Goal: Task Accomplishment & Management: Manage account settings

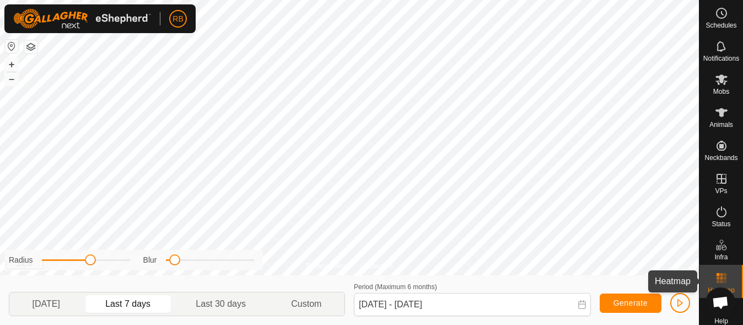
click at [720, 273] on rect at bounding box center [721, 274] width 3 height 3
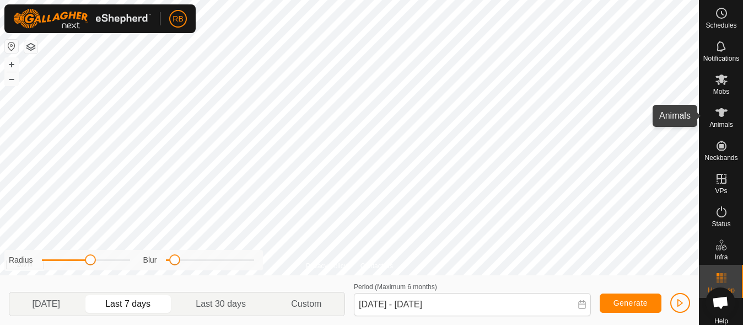
click at [714, 120] on es-animals-svg-icon at bounding box center [721, 113] width 20 height 18
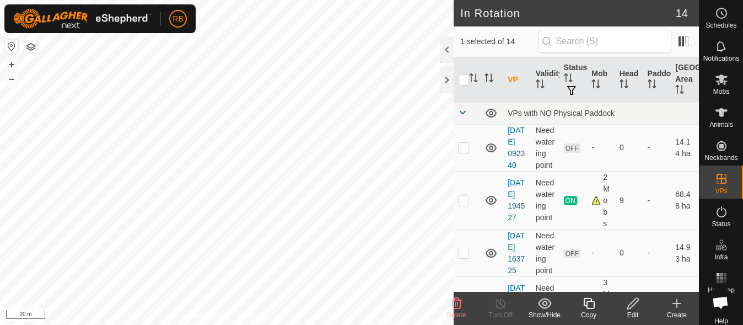
checkbox input "false"
checkbox input "true"
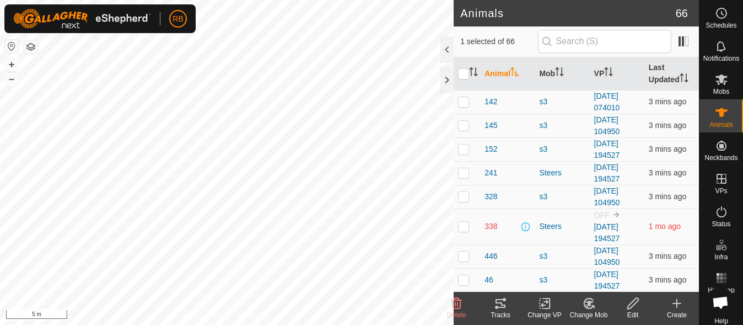
checkbox input "true"
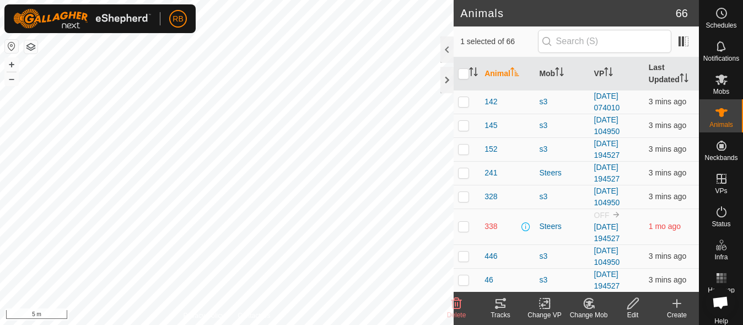
checkbox input "true"
click at [504, 309] on icon at bounding box center [500, 302] width 13 height 13
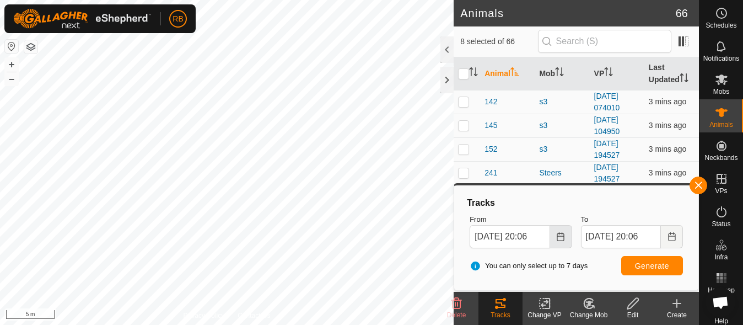
click at [560, 239] on icon "Choose Date" at bounding box center [560, 236] width 9 height 9
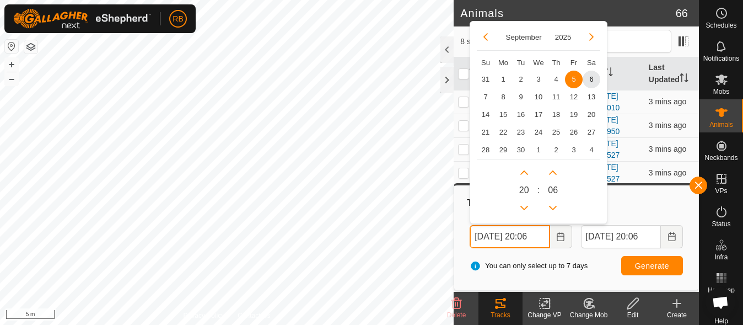
scroll to position [0, 7]
click at [524, 207] on button "Previous Hour" at bounding box center [524, 207] width 18 height 18
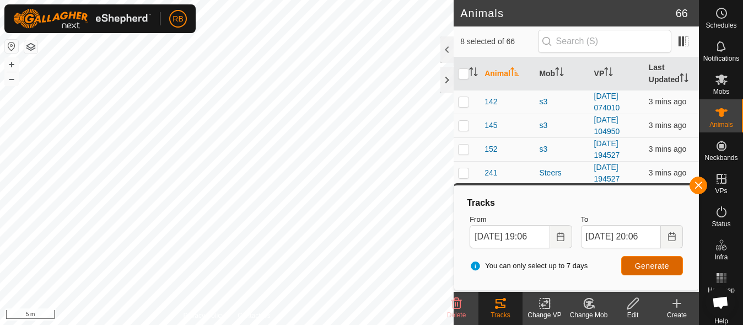
click at [631, 266] on button "Generate" at bounding box center [652, 265] width 62 height 19
click at [560, 236] on icon "Choose Date" at bounding box center [560, 236] width 9 height 9
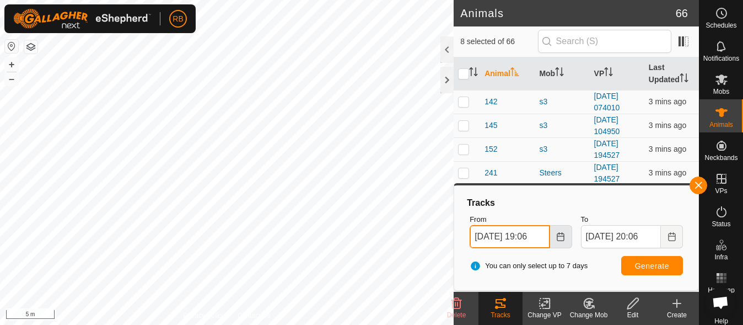
scroll to position [0, 7]
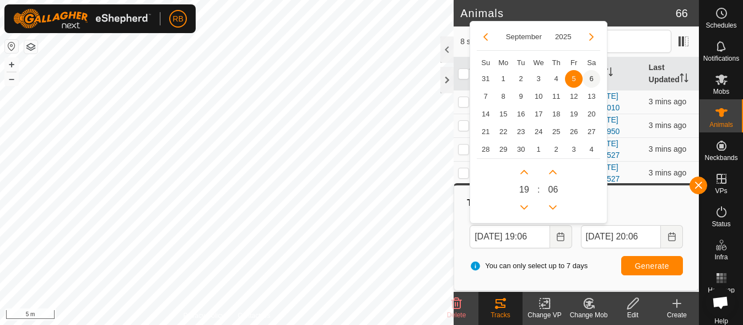
click at [591, 79] on span "6" at bounding box center [591, 79] width 18 height 18
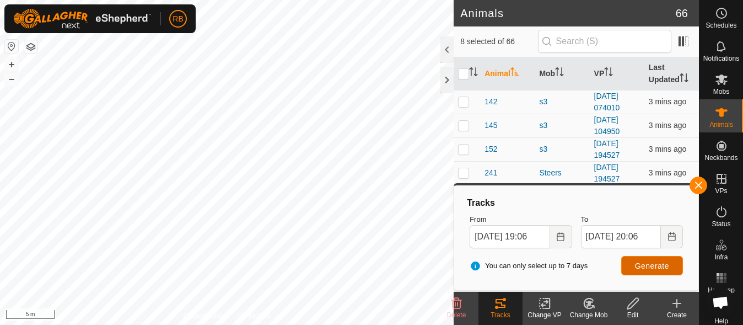
click at [643, 267] on span "Generate" at bounding box center [652, 265] width 34 height 9
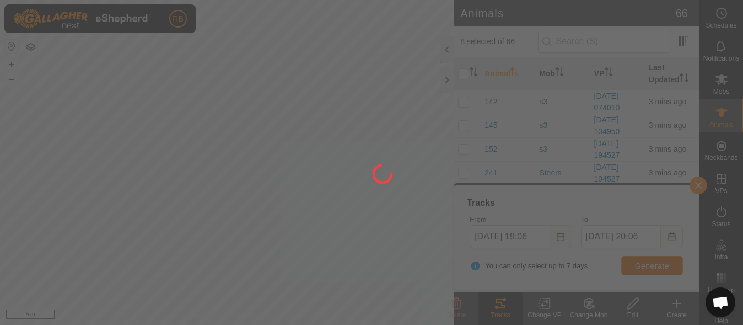
scroll to position [0, 0]
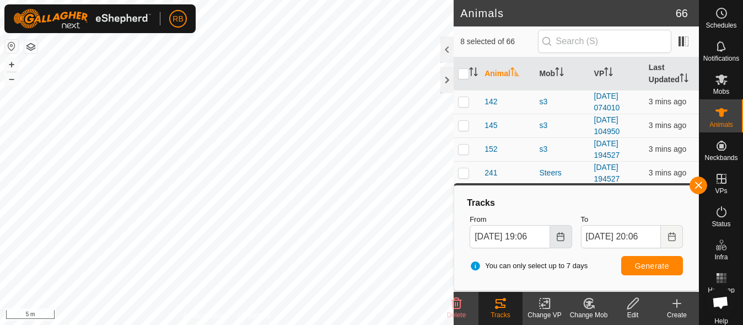
click at [561, 242] on button "Choose Date" at bounding box center [561, 236] width 22 height 23
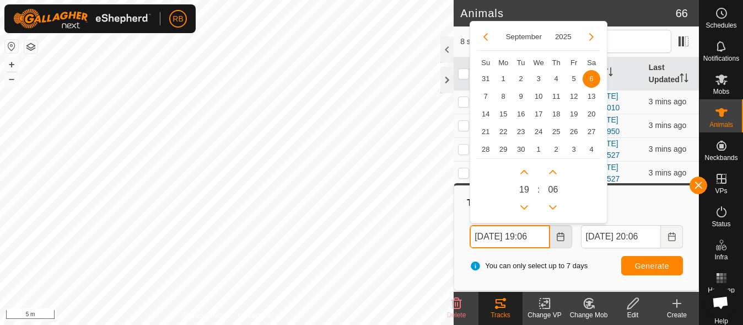
scroll to position [0, 7]
click at [528, 207] on button "Previous Hour" at bounding box center [524, 207] width 18 height 18
type input "[DATE] 18:06"
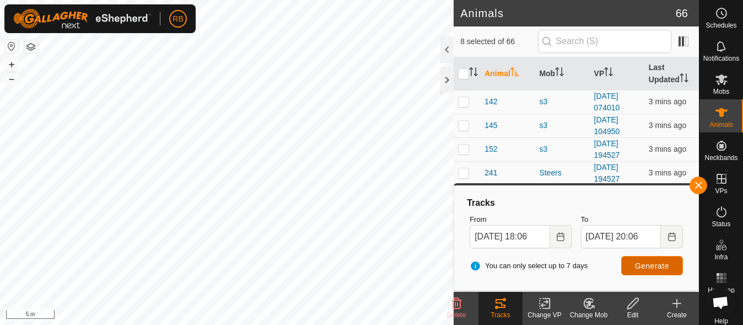
click at [641, 262] on span "Generate" at bounding box center [652, 265] width 34 height 9
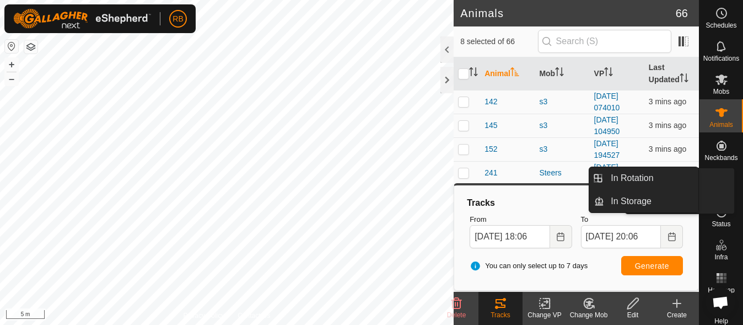
click at [700, 190] on button "button" at bounding box center [698, 185] width 18 height 18
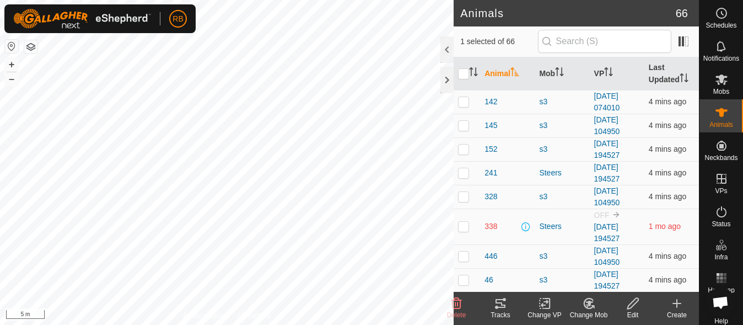
click at [500, 301] on icon at bounding box center [500, 302] width 13 height 13
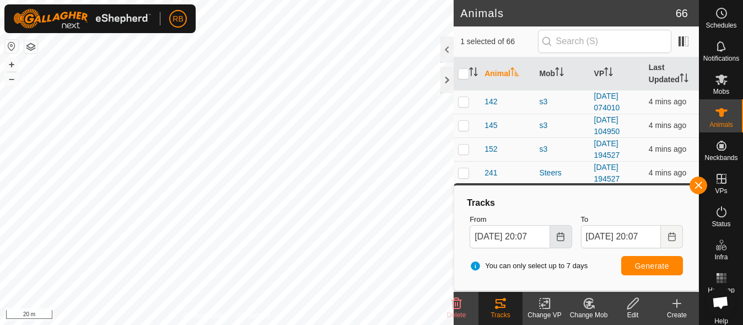
click at [560, 240] on icon "Choose Date" at bounding box center [559, 236] width 7 height 9
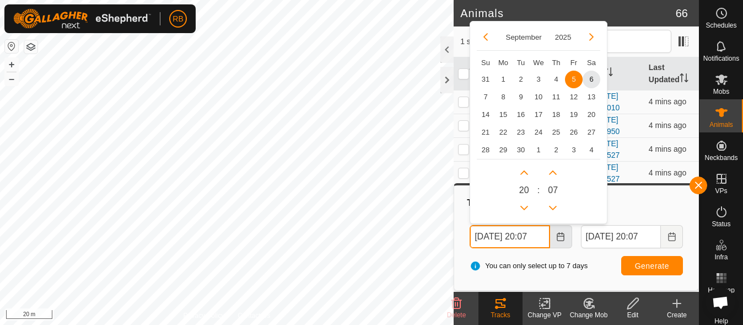
scroll to position [0, 7]
click at [595, 73] on span "6" at bounding box center [591, 79] width 18 height 18
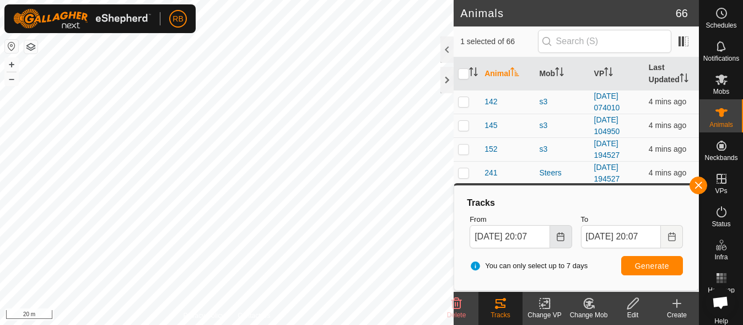
click at [561, 242] on button "Choose Date" at bounding box center [561, 236] width 22 height 23
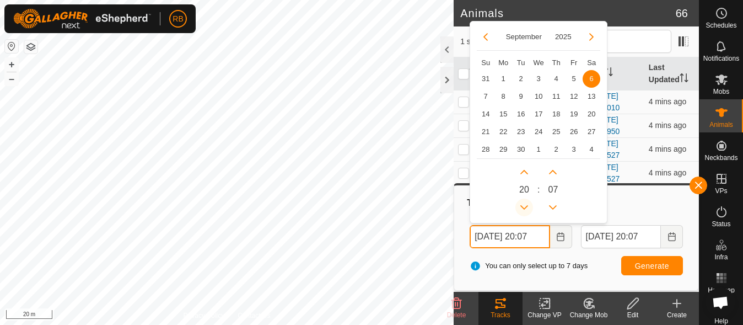
click at [521, 201] on button "Previous Hour" at bounding box center [524, 207] width 18 height 18
click at [521, 202] on span "Previous Hour" at bounding box center [521, 202] width 0 height 0
click at [521, 201] on button "Previous Hour" at bounding box center [524, 207] width 18 height 18
type input "[DATE] 17:07"
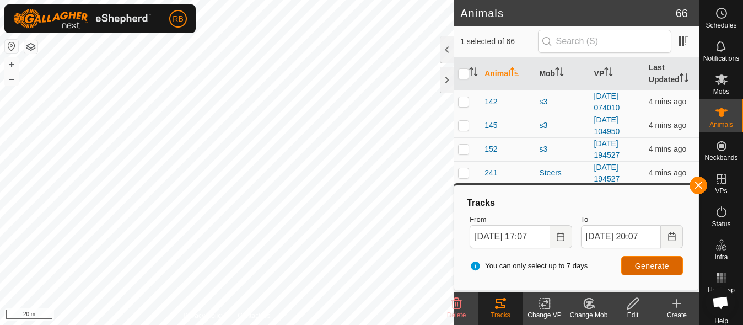
click at [656, 266] on span "Generate" at bounding box center [652, 265] width 34 height 9
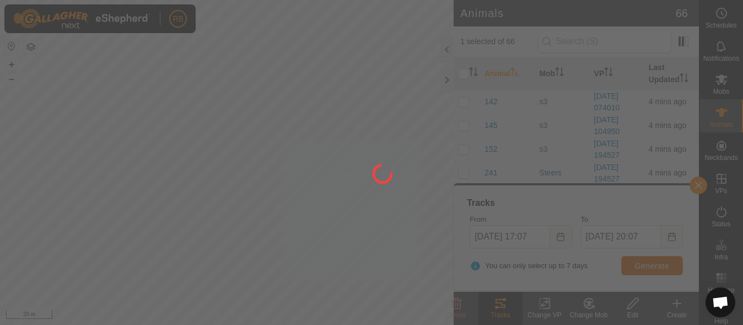
scroll to position [0, 0]
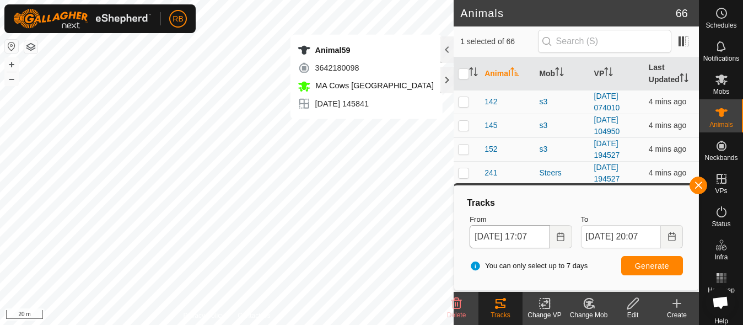
checkbox input "false"
checkbox input "true"
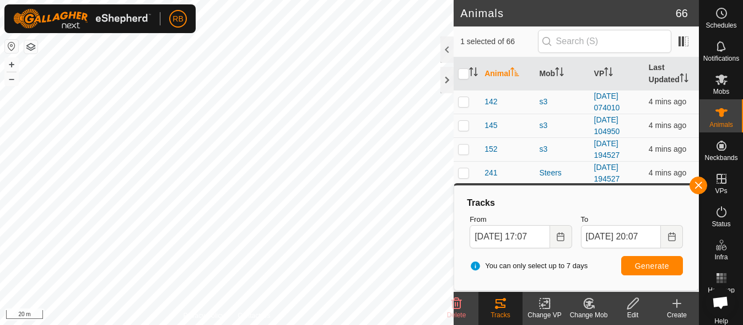
click at [619, 267] on div "You can only select up to 7 days Generate" at bounding box center [576, 265] width 222 height 26
click at [646, 268] on span "Generate" at bounding box center [652, 265] width 34 height 9
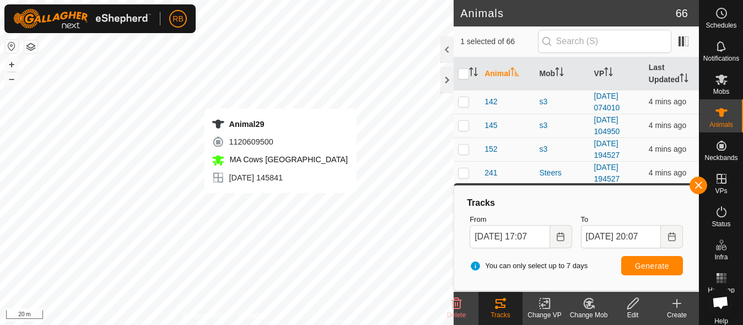
checkbox input "true"
checkbox input "false"
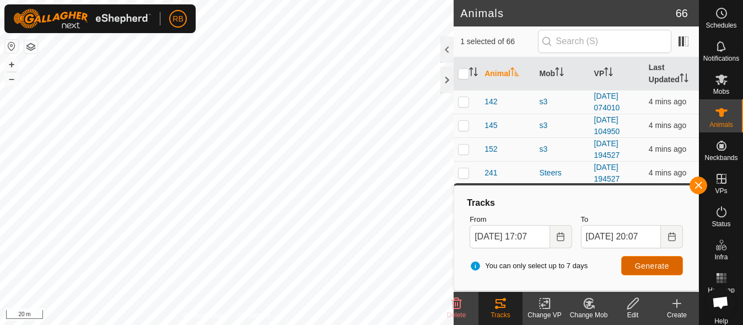
click at [641, 268] on span "Generate" at bounding box center [652, 265] width 34 height 9
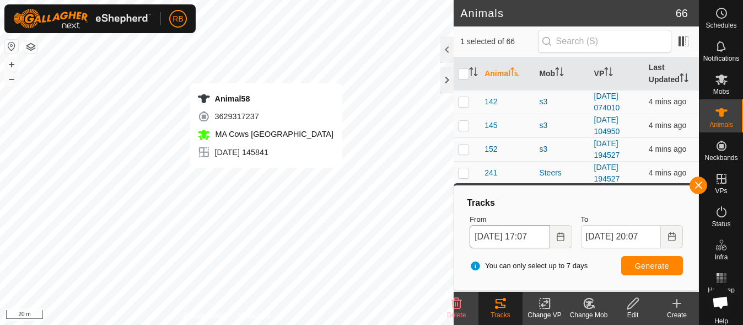
checkbox input "false"
checkbox input "true"
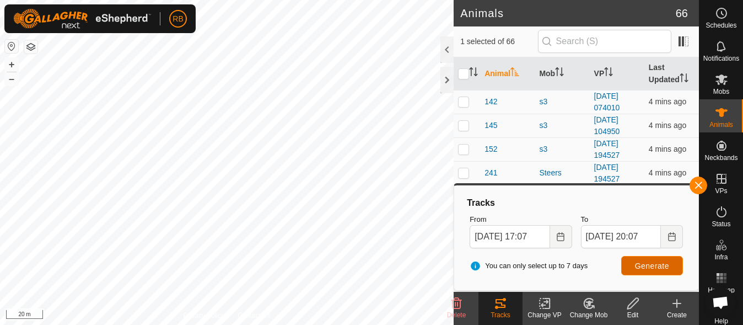
click at [642, 271] on button "Generate" at bounding box center [652, 265] width 62 height 19
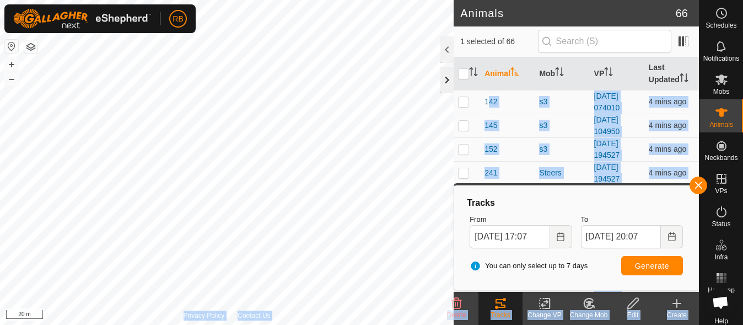
click at [289, 153] on div "Animals 66 1 selected of 66 Animal Mob VP Last Updated 142 s3 [DATE] 074010 4 m…" at bounding box center [349, 162] width 699 height 325
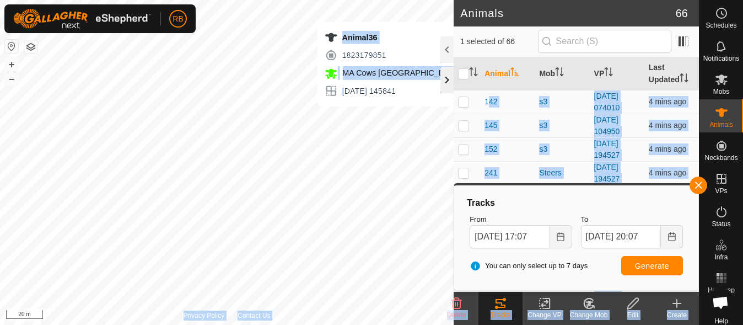
checkbox input "true"
checkbox input "false"
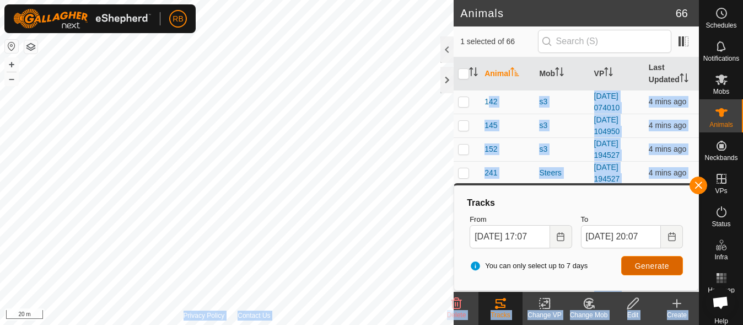
click at [623, 271] on button "Generate" at bounding box center [652, 265] width 62 height 19
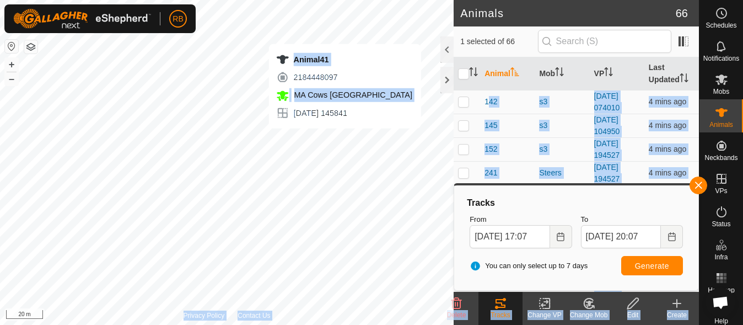
checkbox input "false"
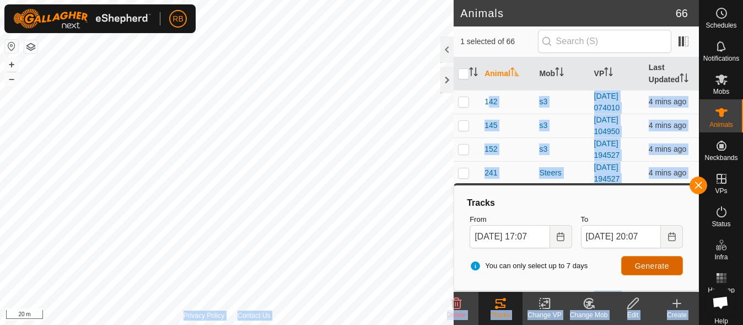
click at [630, 270] on button "Generate" at bounding box center [652, 265] width 62 height 19
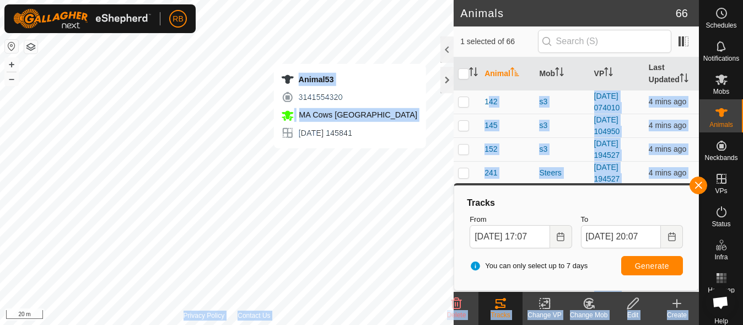
checkbox input "false"
checkbox input "true"
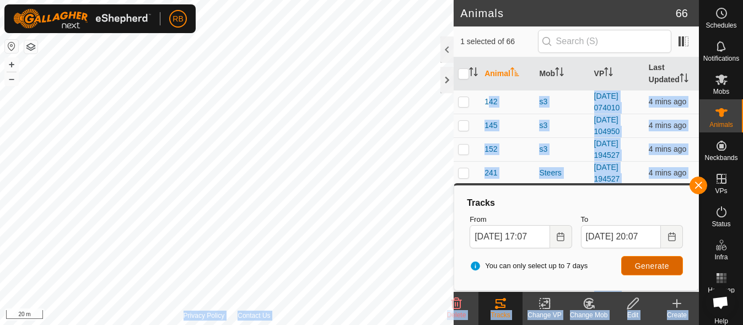
click at [647, 273] on button "Generate" at bounding box center [652, 265] width 62 height 19
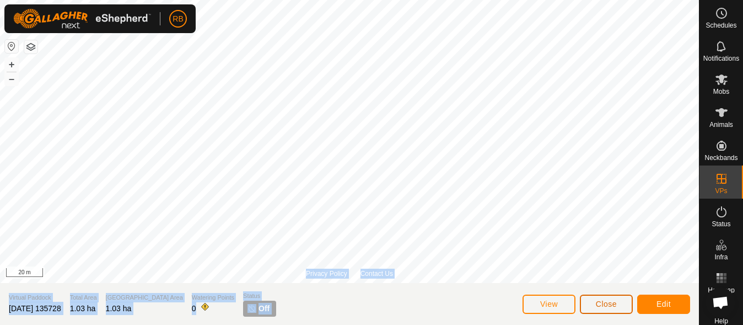
click at [594, 307] on button "Close" at bounding box center [606, 303] width 53 height 19
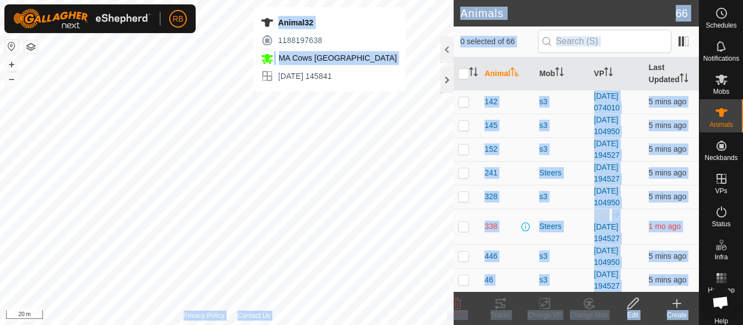
checkbox input "true"
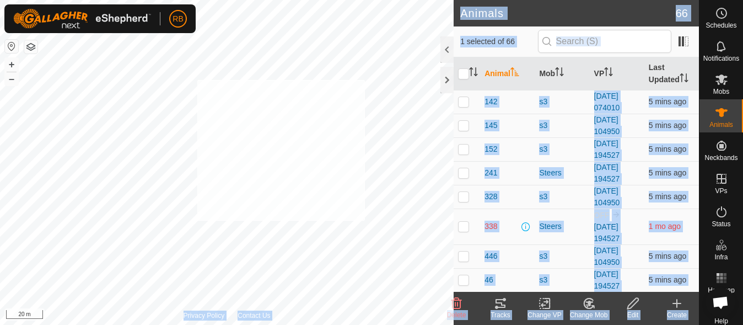
checkbox input "true"
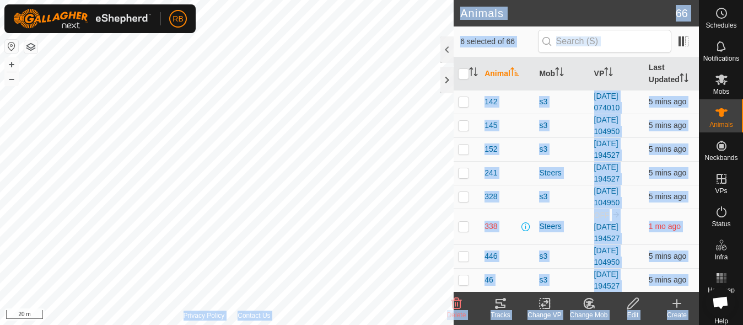
click at [545, 307] on icon at bounding box center [546, 303] width 5 height 10
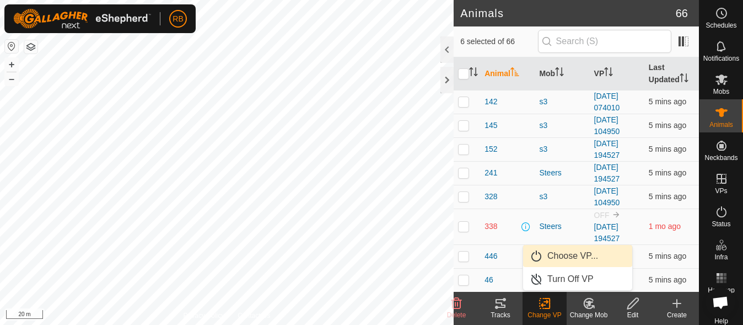
click at [578, 261] on link "Choose VP..." at bounding box center [577, 256] width 109 height 22
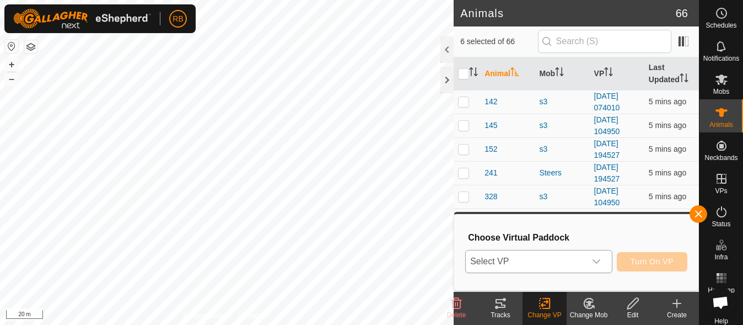
click at [581, 264] on span "Select VP" at bounding box center [525, 261] width 119 height 22
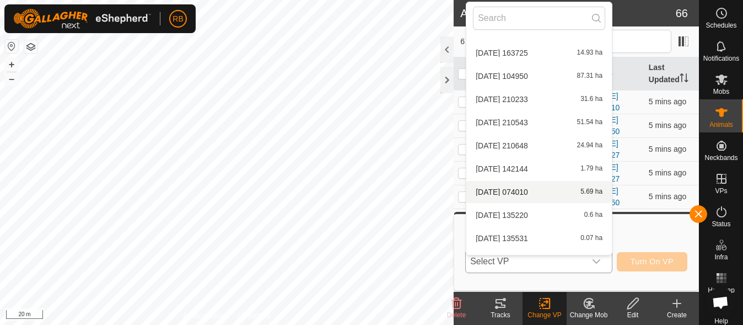
scroll to position [128, 0]
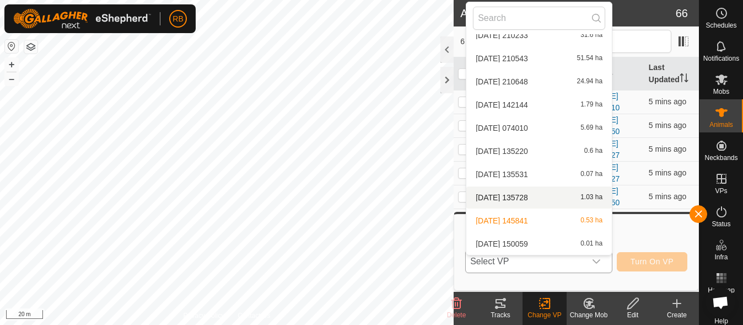
click at [533, 195] on li "[DATE] 135728 1.03 ha" at bounding box center [538, 197] width 145 height 22
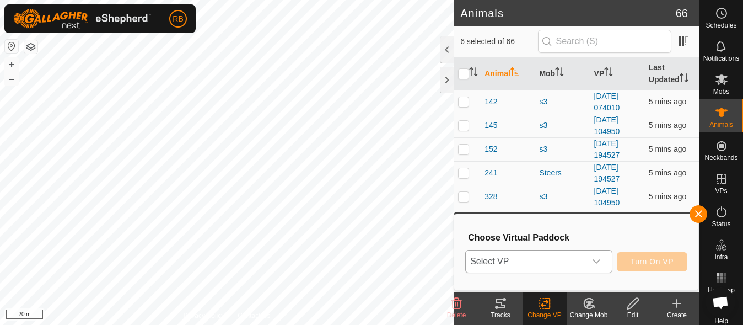
click at [528, 206] on span "[DATE] 135728" at bounding box center [501, 209] width 52 height 6
click at [662, 266] on span "Turn On VP" at bounding box center [651, 261] width 43 height 9
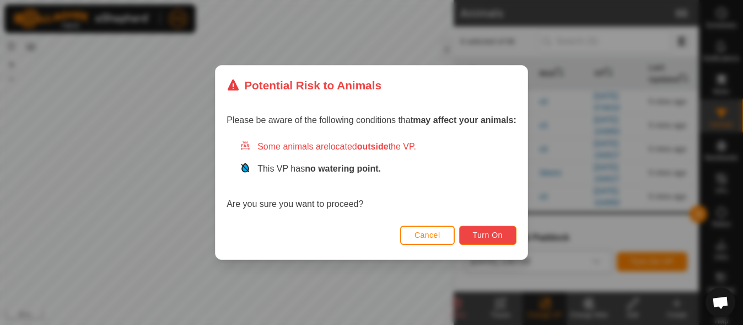
click at [480, 234] on span "Turn On" at bounding box center [488, 234] width 30 height 9
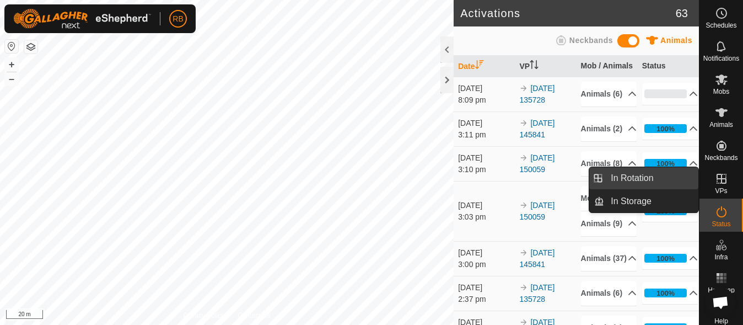
click at [654, 177] on link "In Rotation" at bounding box center [651, 178] width 94 height 22
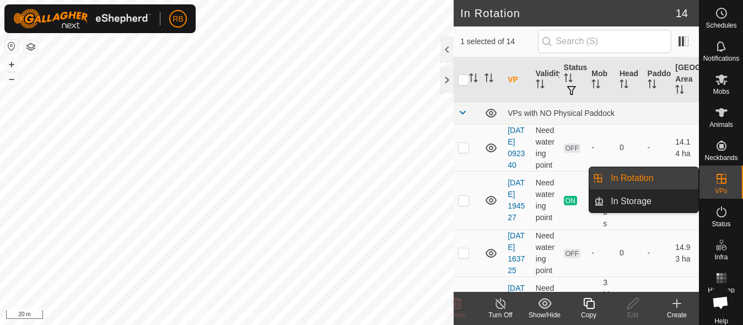
click at [644, 178] on link "In Rotation" at bounding box center [651, 178] width 94 height 22
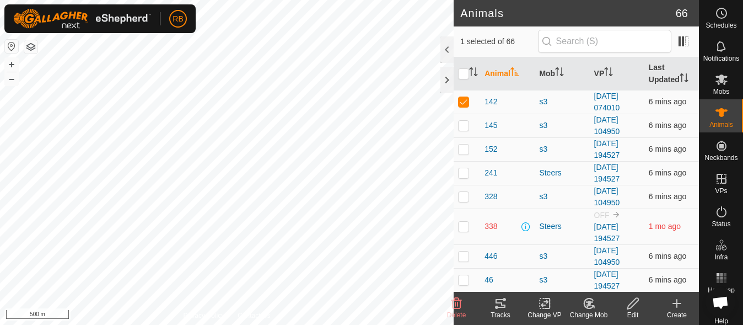
click at [503, 301] on icon at bounding box center [500, 302] width 13 height 13
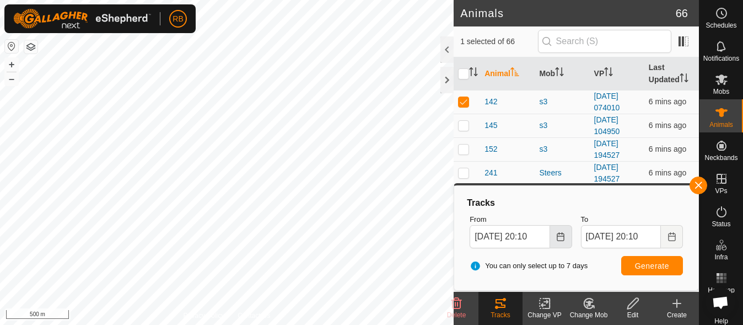
click at [556, 234] on icon "Choose Date" at bounding box center [560, 236] width 9 height 9
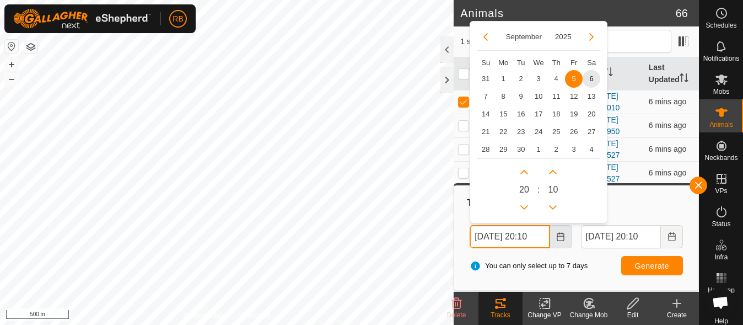
scroll to position [0, 7]
click at [504, 78] on span "1" at bounding box center [503, 79] width 18 height 18
type input "[DATE] 20:10"
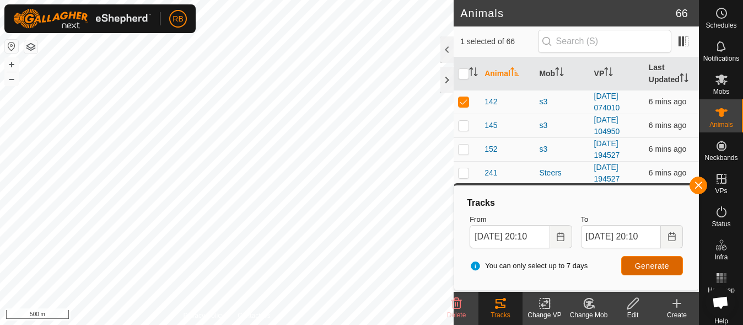
click at [645, 264] on span "Generate" at bounding box center [652, 265] width 34 height 9
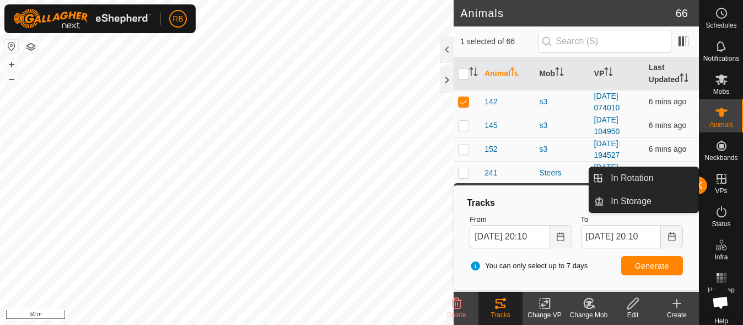
click at [651, 180] on link "In Rotation" at bounding box center [651, 178] width 94 height 22
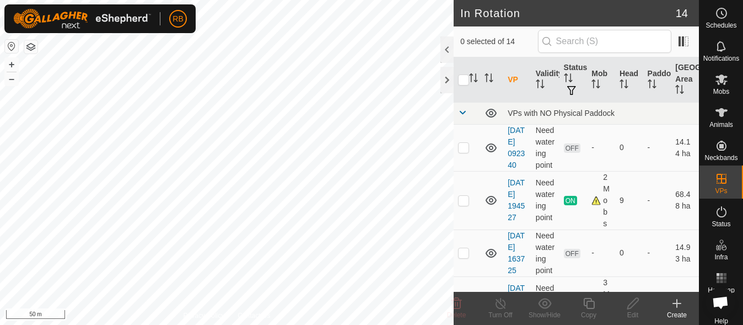
click at [673, 308] on icon at bounding box center [676, 302] width 13 height 13
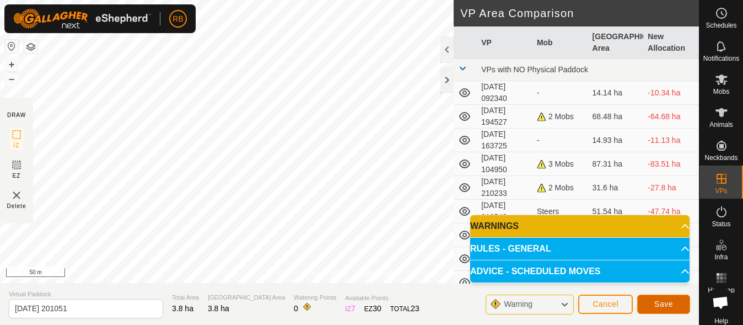
click at [667, 305] on span "Save" at bounding box center [663, 303] width 19 height 9
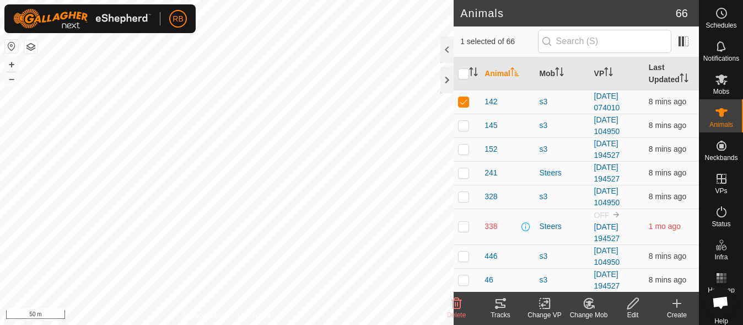
click at [547, 308] on icon at bounding box center [546, 303] width 5 height 10
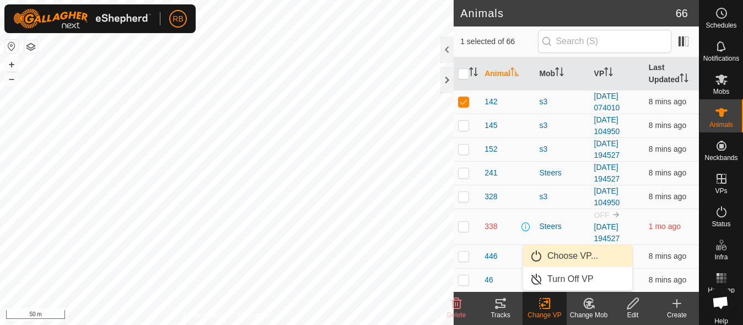
click at [580, 260] on link "Choose VP..." at bounding box center [577, 256] width 109 height 22
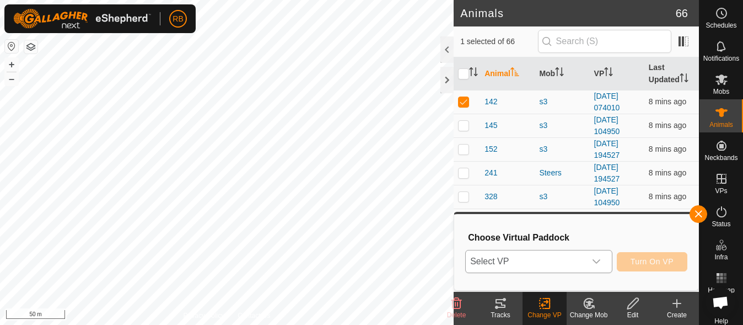
click at [573, 259] on span "Select VP" at bounding box center [525, 261] width 119 height 22
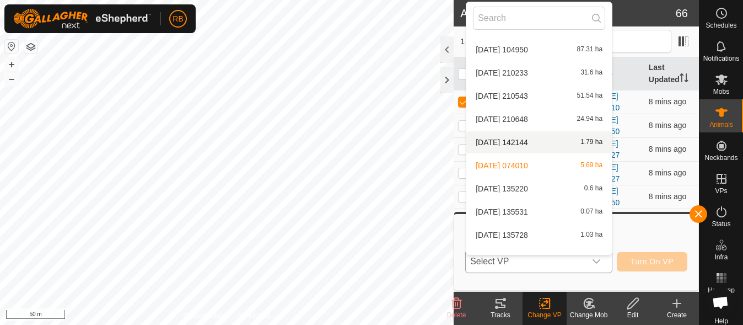
scroll to position [151, 0]
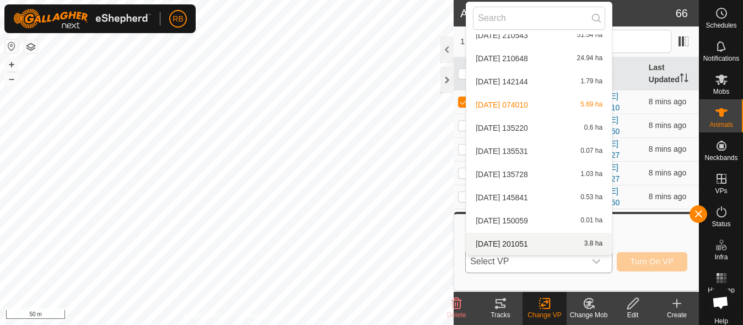
click at [541, 241] on li "[DATE] 201051 3.8 ha" at bounding box center [538, 244] width 145 height 22
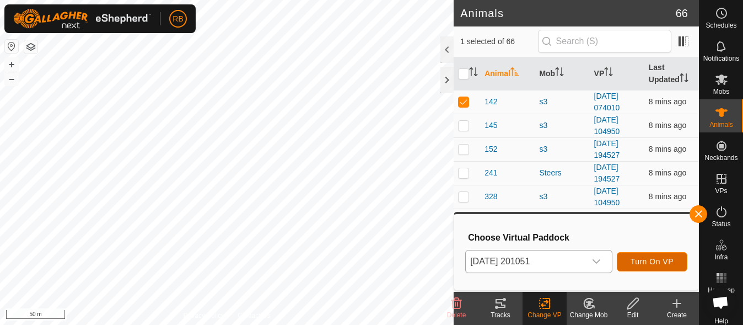
click at [675, 263] on button "Turn On VP" at bounding box center [652, 261] width 71 height 19
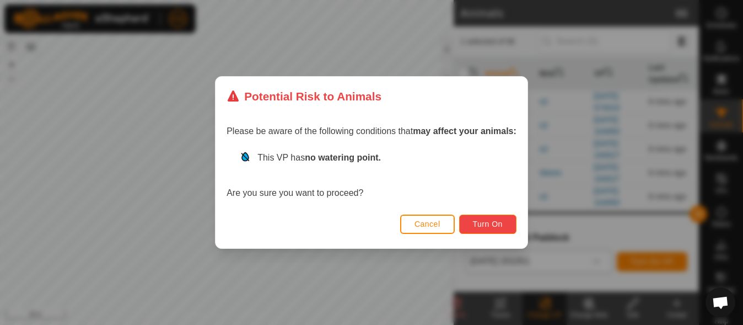
click at [505, 222] on button "Turn On" at bounding box center [487, 223] width 57 height 19
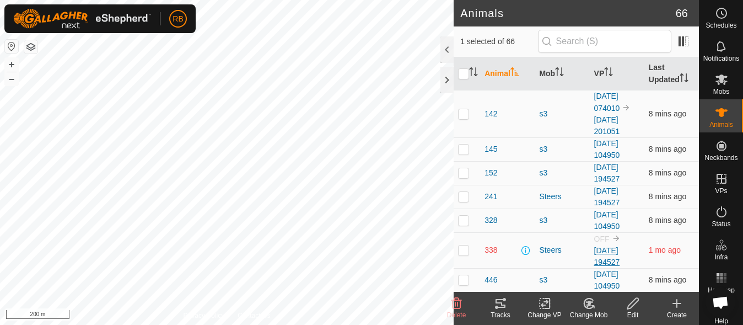
click at [597, 253] on link "[DATE] 194527" at bounding box center [607, 256] width 26 height 20
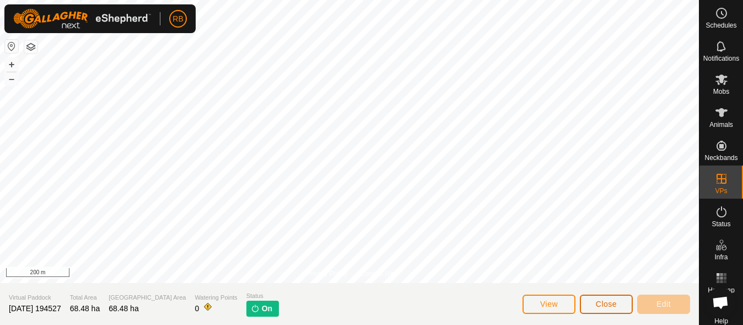
click at [601, 304] on span "Close" at bounding box center [606, 303] width 21 height 9
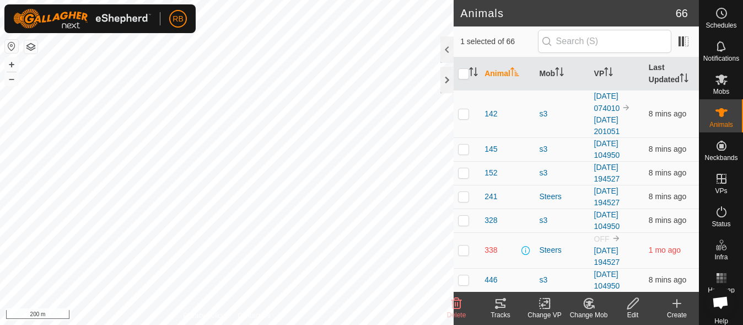
click at [498, 305] on icon at bounding box center [500, 302] width 13 height 13
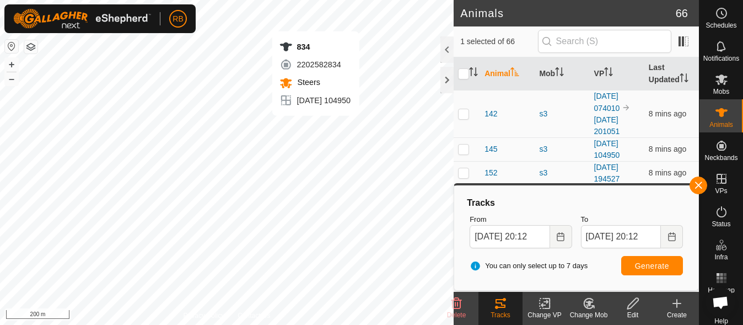
checkbox input "false"
checkbox input "true"
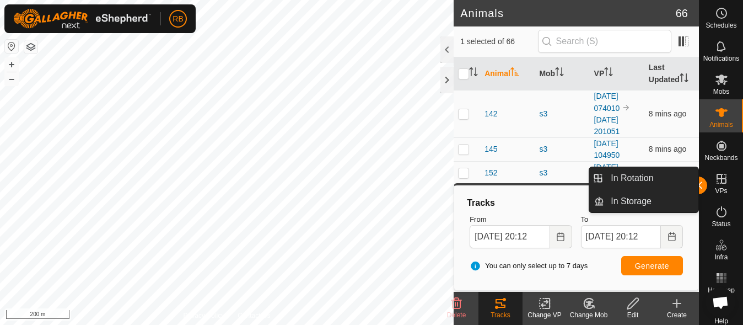
click at [698, 180] on link "In Rotation" at bounding box center [651, 178] width 94 height 22
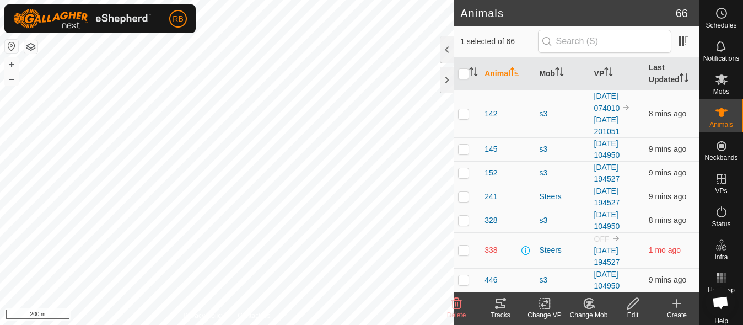
click at [502, 304] on icon at bounding box center [500, 302] width 13 height 13
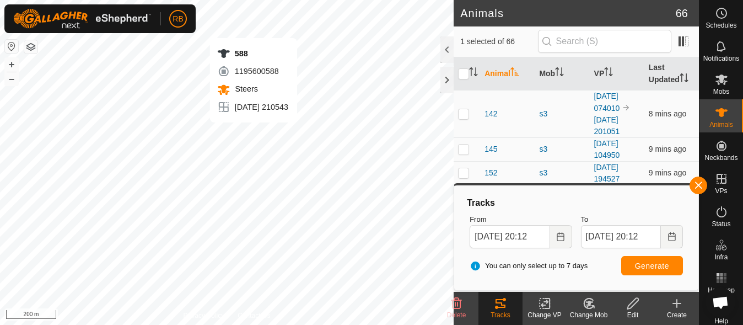
checkbox input "true"
checkbox input "false"
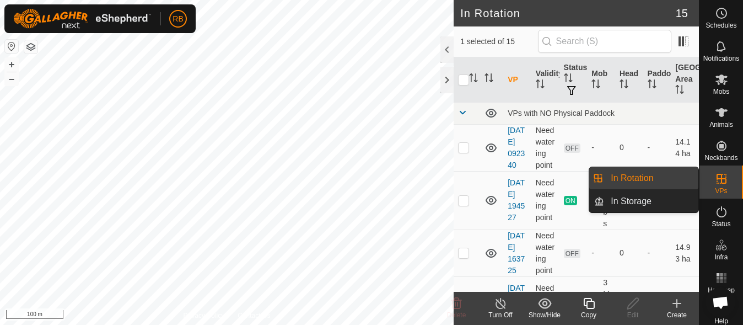
click at [673, 309] on icon at bounding box center [676, 302] width 13 height 13
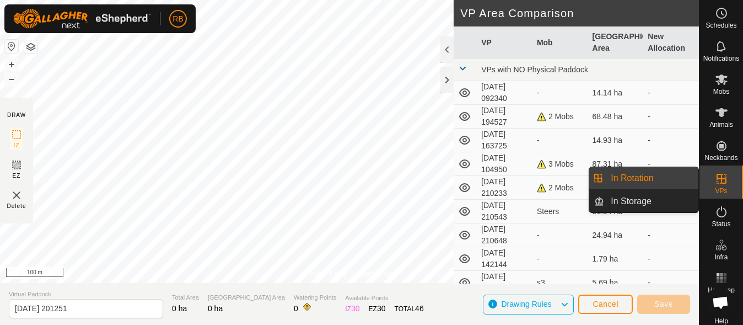
click at [715, 192] on span "VPs" at bounding box center [721, 190] width 12 height 7
click at [657, 184] on link "In Rotation" at bounding box center [651, 178] width 94 height 22
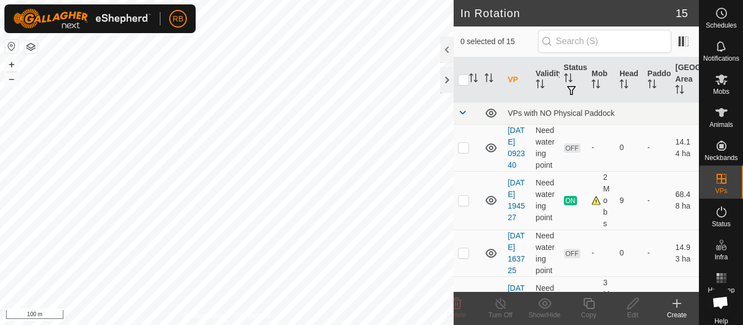
click at [673, 315] on div "Create" at bounding box center [677, 315] width 44 height 10
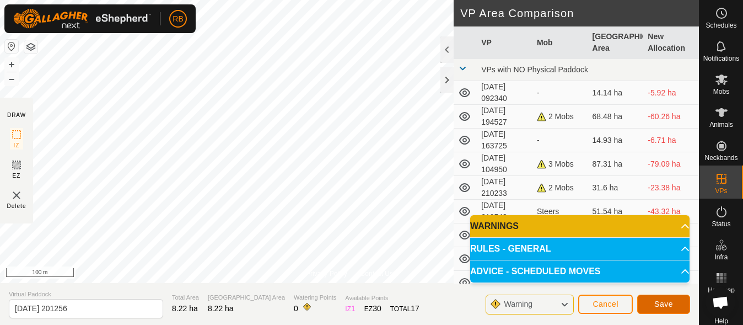
click at [647, 307] on button "Save" at bounding box center [663, 303] width 53 height 19
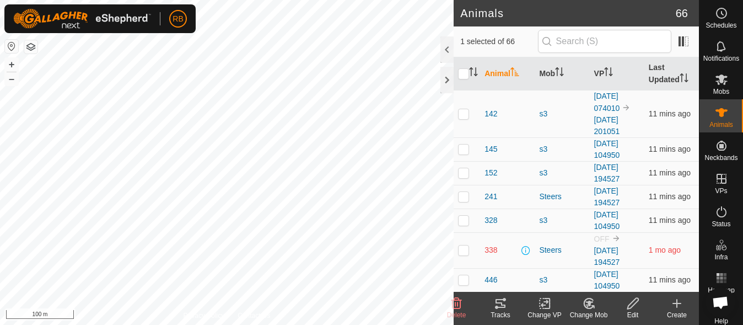
click at [505, 304] on icon at bounding box center [500, 302] width 13 height 13
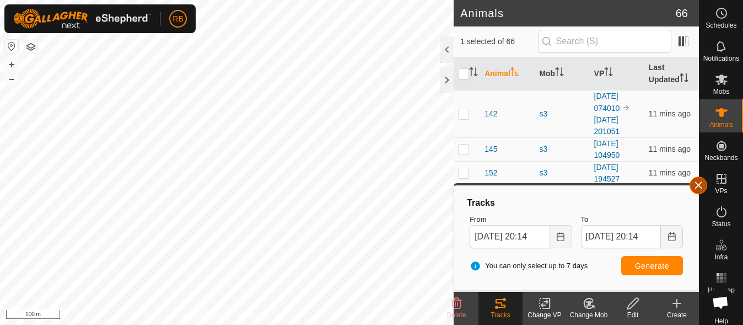
click at [703, 179] on button "button" at bounding box center [698, 185] width 18 height 18
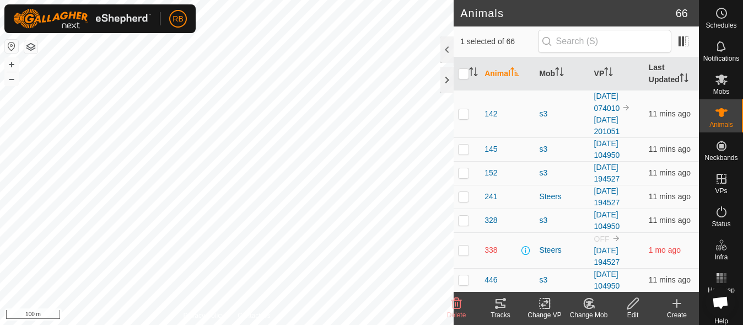
click at [543, 308] on rect at bounding box center [544, 303] width 10 height 10
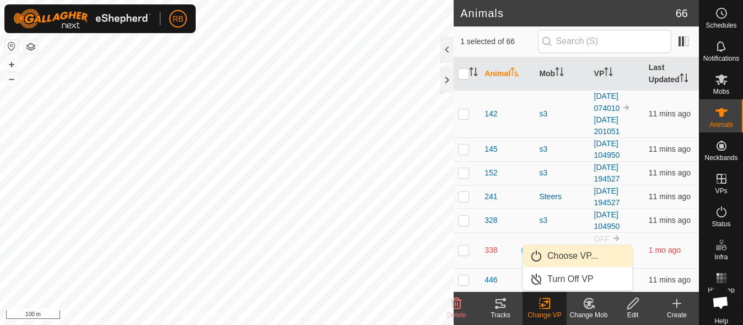
click at [574, 249] on link "Choose VP..." at bounding box center [577, 256] width 109 height 22
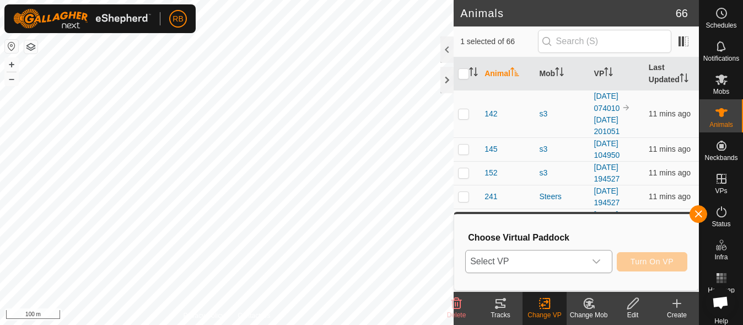
click at [539, 262] on span "Select VP" at bounding box center [525, 261] width 119 height 22
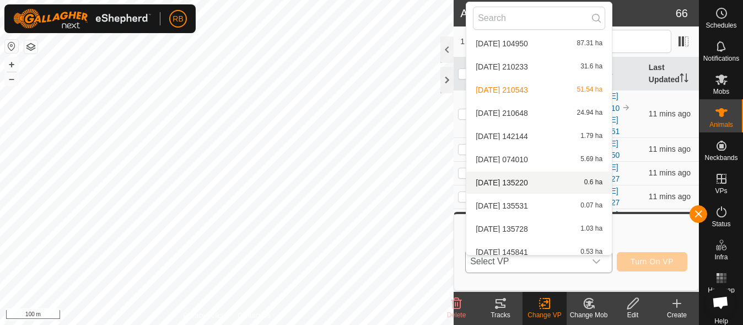
scroll to position [174, 0]
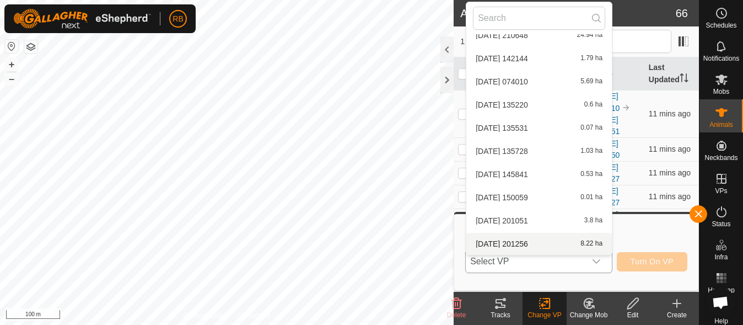
click at [530, 237] on li "[DATE] 201256 8.22 ha" at bounding box center [538, 244] width 145 height 22
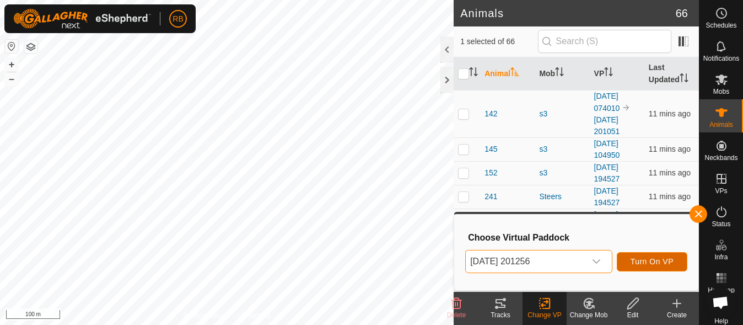
click at [669, 268] on button "Turn On VP" at bounding box center [652, 261] width 71 height 19
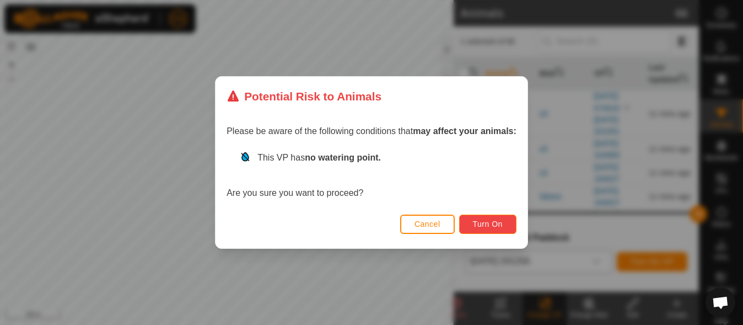
click at [474, 221] on span "Turn On" at bounding box center [488, 223] width 30 height 9
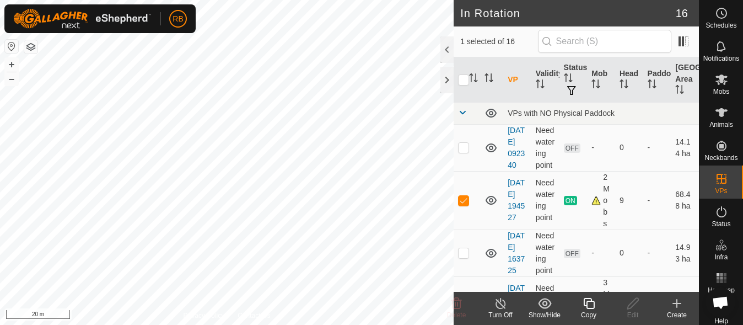
checkbox input "false"
click at [461, 304] on icon at bounding box center [456, 302] width 13 height 13
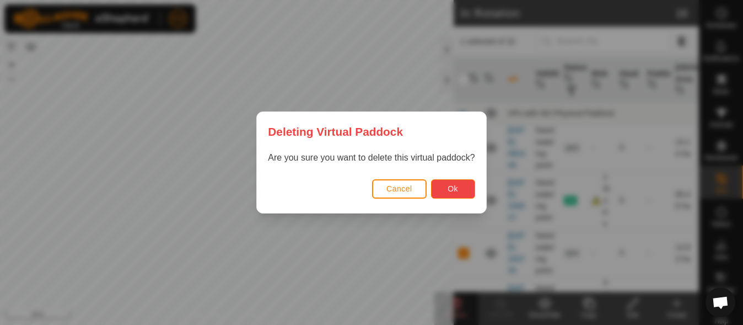
click at [451, 181] on button "Ok" at bounding box center [453, 188] width 44 height 19
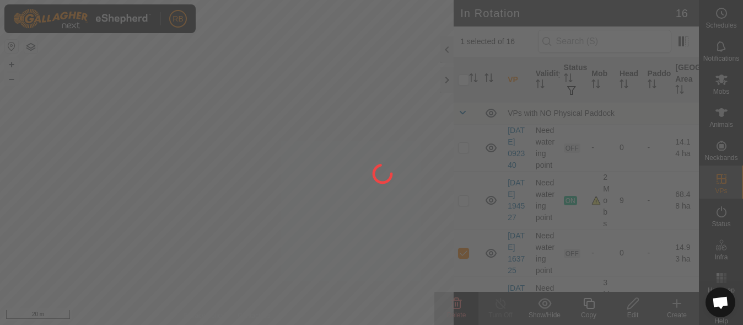
checkbox input "false"
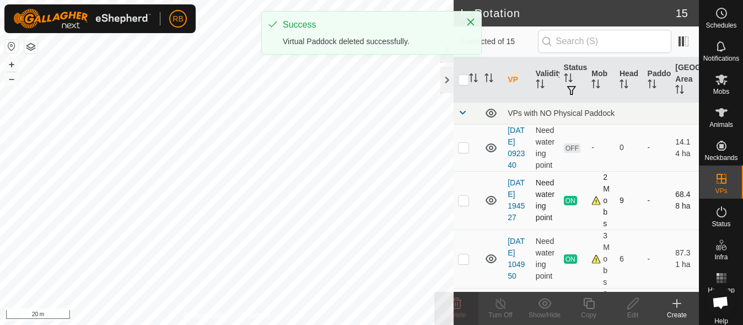
checkbox input "true"
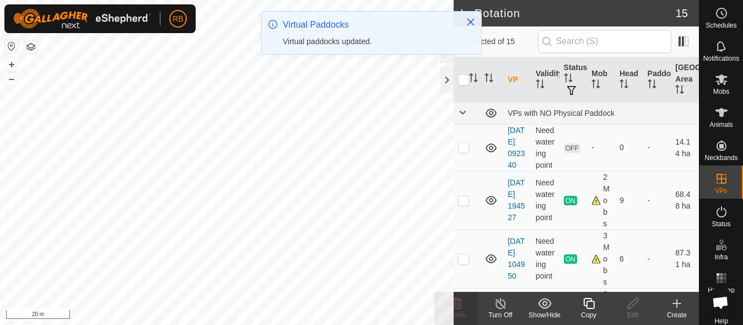
click at [505, 308] on icon at bounding box center [501, 302] width 14 height 13
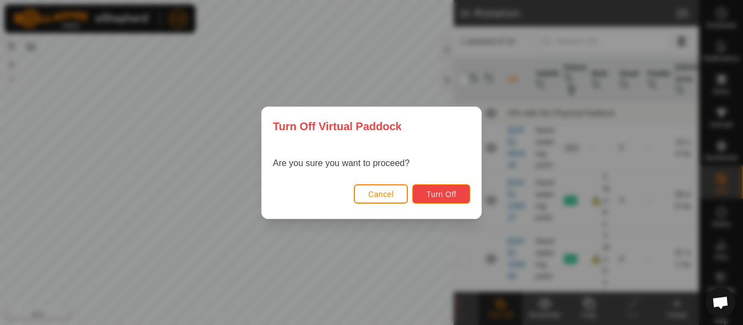
click at [456, 200] on button "Turn Off" at bounding box center [441, 193] width 58 height 19
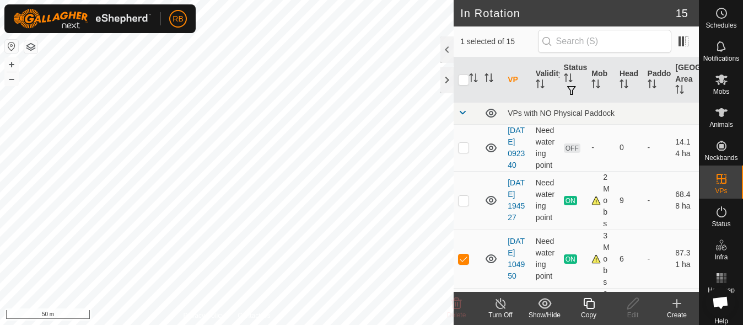
click at [670, 311] on div "Create" at bounding box center [677, 315] width 44 height 10
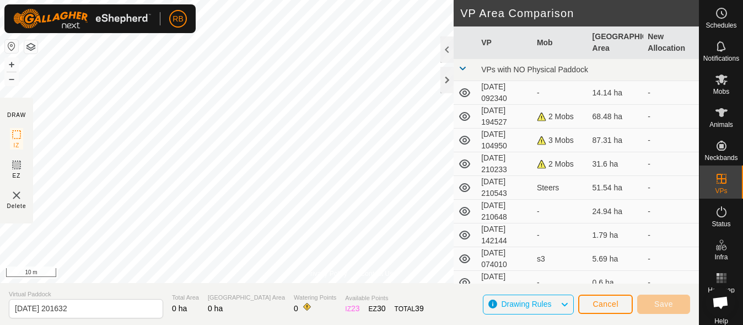
click at [236, 315] on div "Privacy Policy Contact Us [DATE] 210233 Type: Inclusion Zone 3 Animals + – ⇧ i …" at bounding box center [349, 162] width 699 height 325
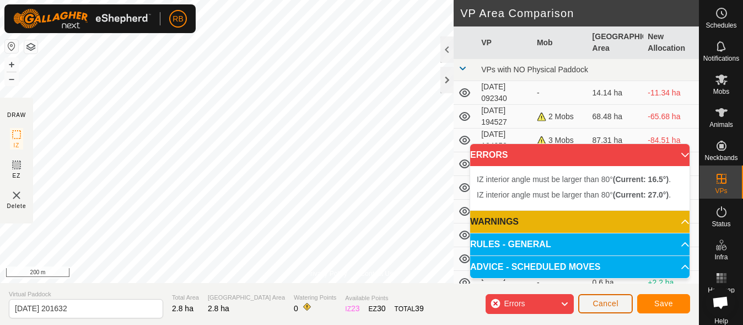
click at [610, 302] on span "Cancel" at bounding box center [605, 303] width 26 height 9
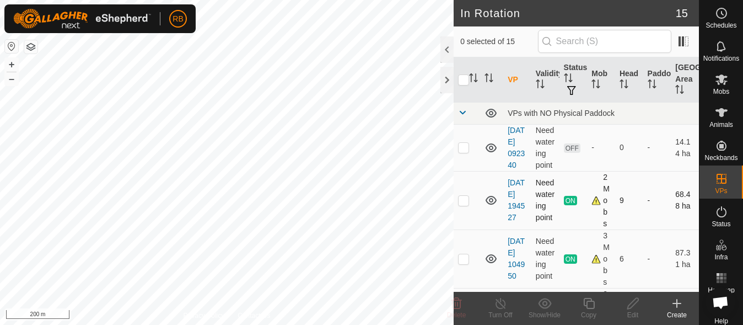
checkbox input "true"
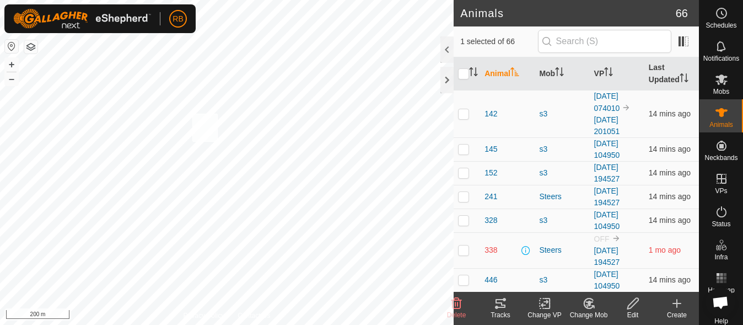
checkbox input "true"
click at [550, 309] on icon at bounding box center [545, 302] width 14 height 13
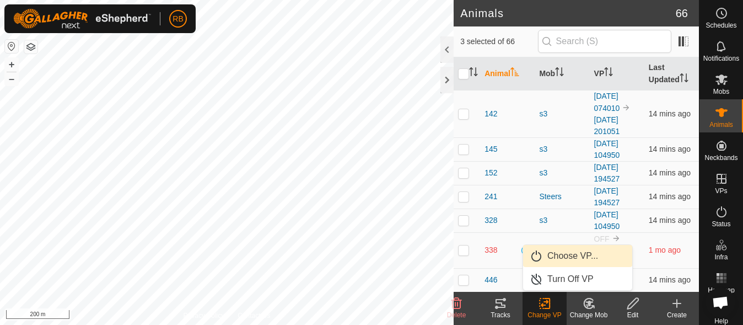
click at [576, 255] on link "Choose VP..." at bounding box center [577, 256] width 109 height 22
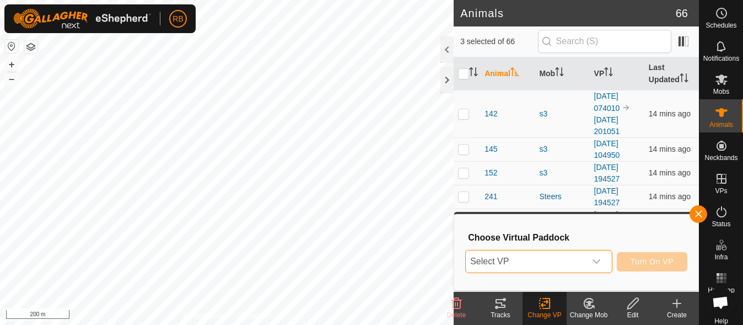
click at [553, 255] on span "Select VP" at bounding box center [525, 261] width 119 height 22
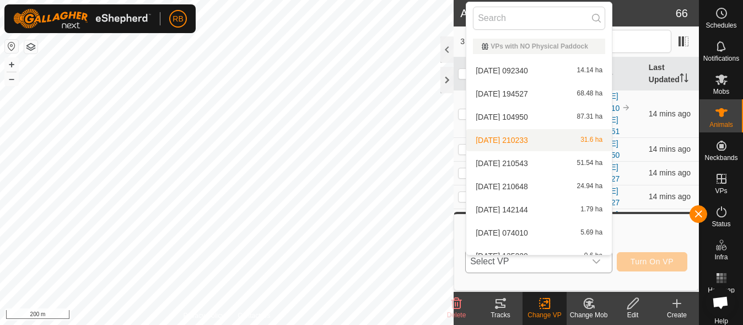
click at [517, 141] on li "[DATE] 210233 31.6 ha" at bounding box center [538, 140] width 145 height 22
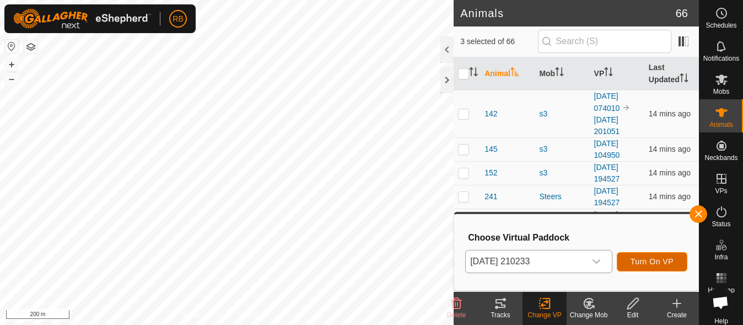
click at [653, 263] on span "Turn On VP" at bounding box center [651, 261] width 43 height 9
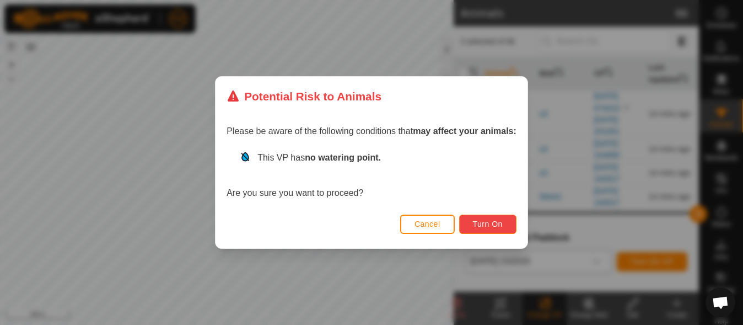
click at [484, 228] on span "Turn On" at bounding box center [488, 223] width 30 height 9
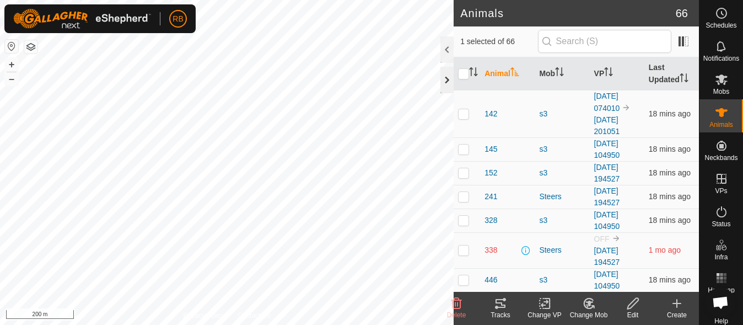
click at [451, 77] on div at bounding box center [446, 80] width 13 height 26
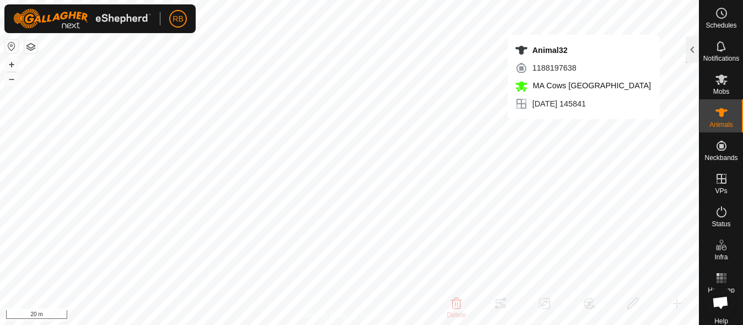
checkbox input "false"
checkbox input "true"
